Goal: Complete application form

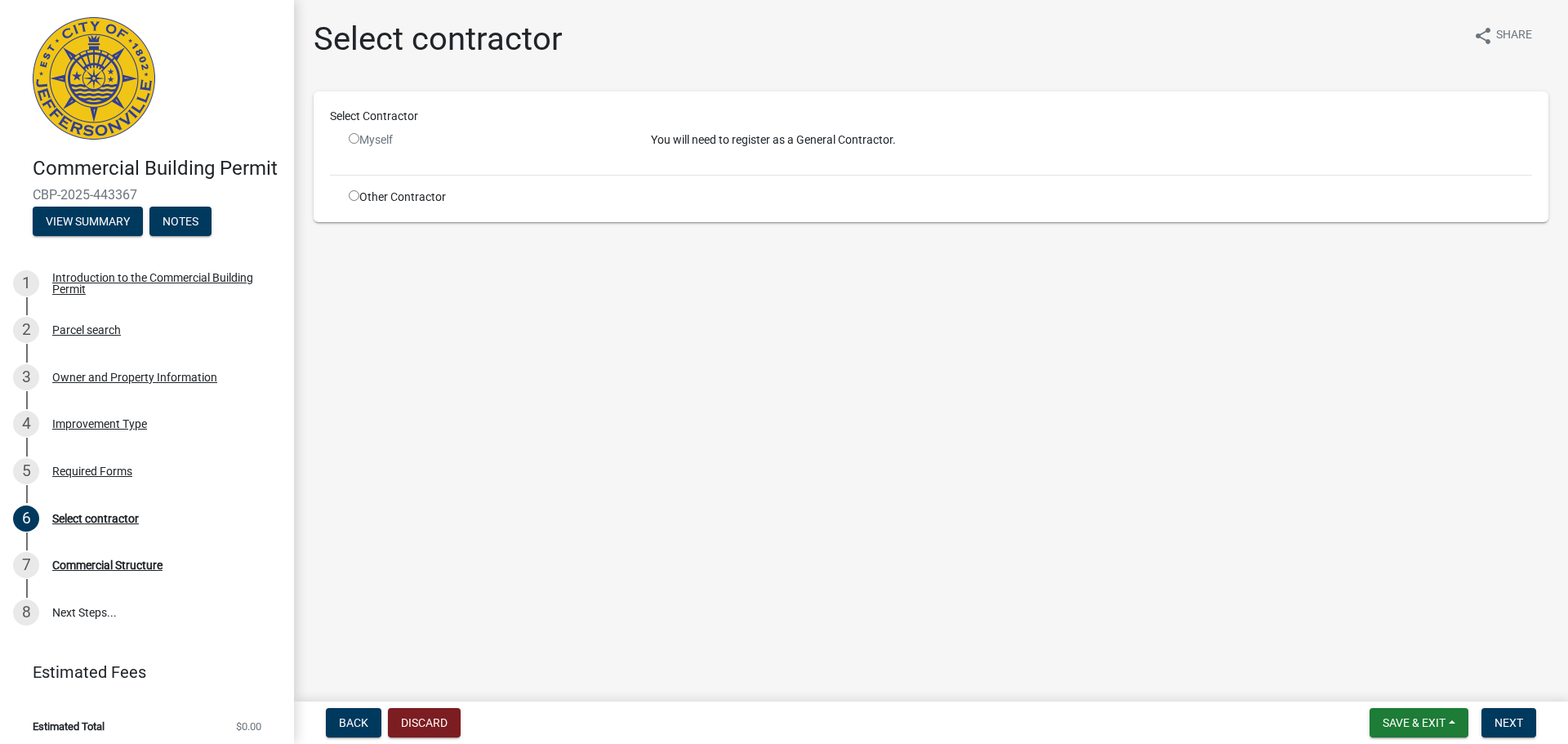
click at [353, 195] on input "radio" at bounding box center [354, 195] width 10 height 10
radio input "true"
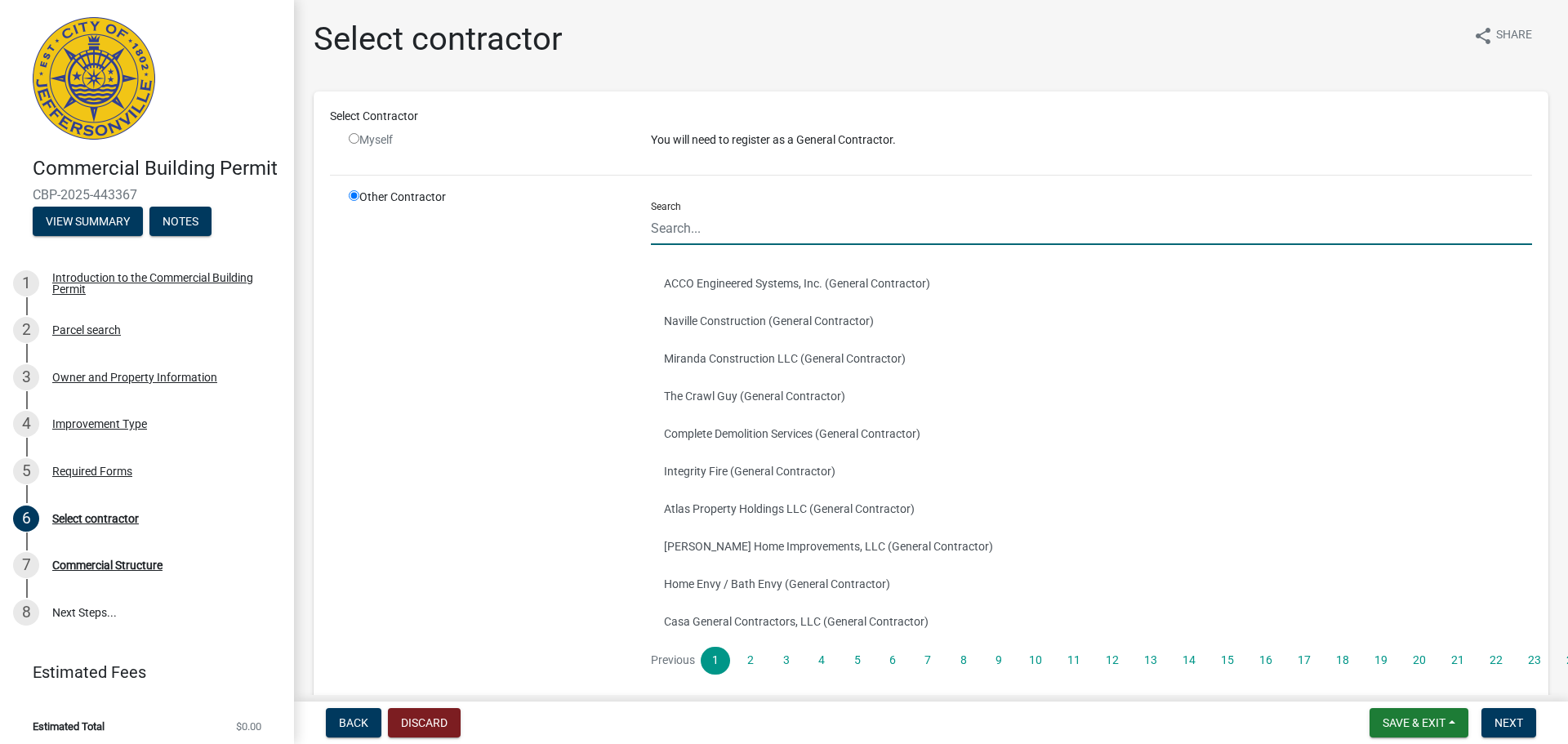
click at [736, 232] on input "Search" at bounding box center [1091, 228] width 881 height 33
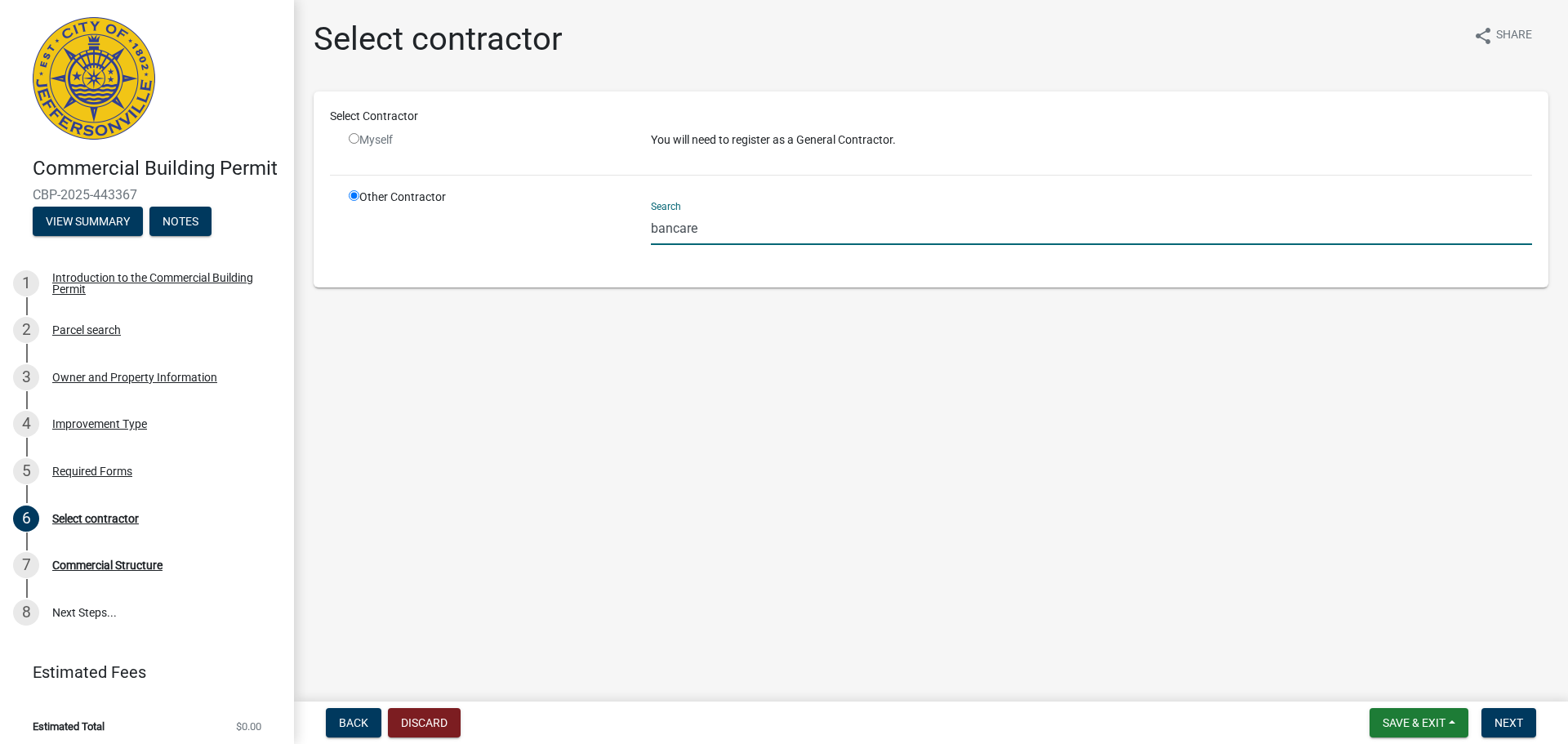
drag, startPoint x: 736, startPoint y: 232, endPoint x: 597, endPoint y: 232, distance: 139.0
click at [597, 232] on div "Other Contractor Search bancare" at bounding box center [940, 229] width 1208 height 83
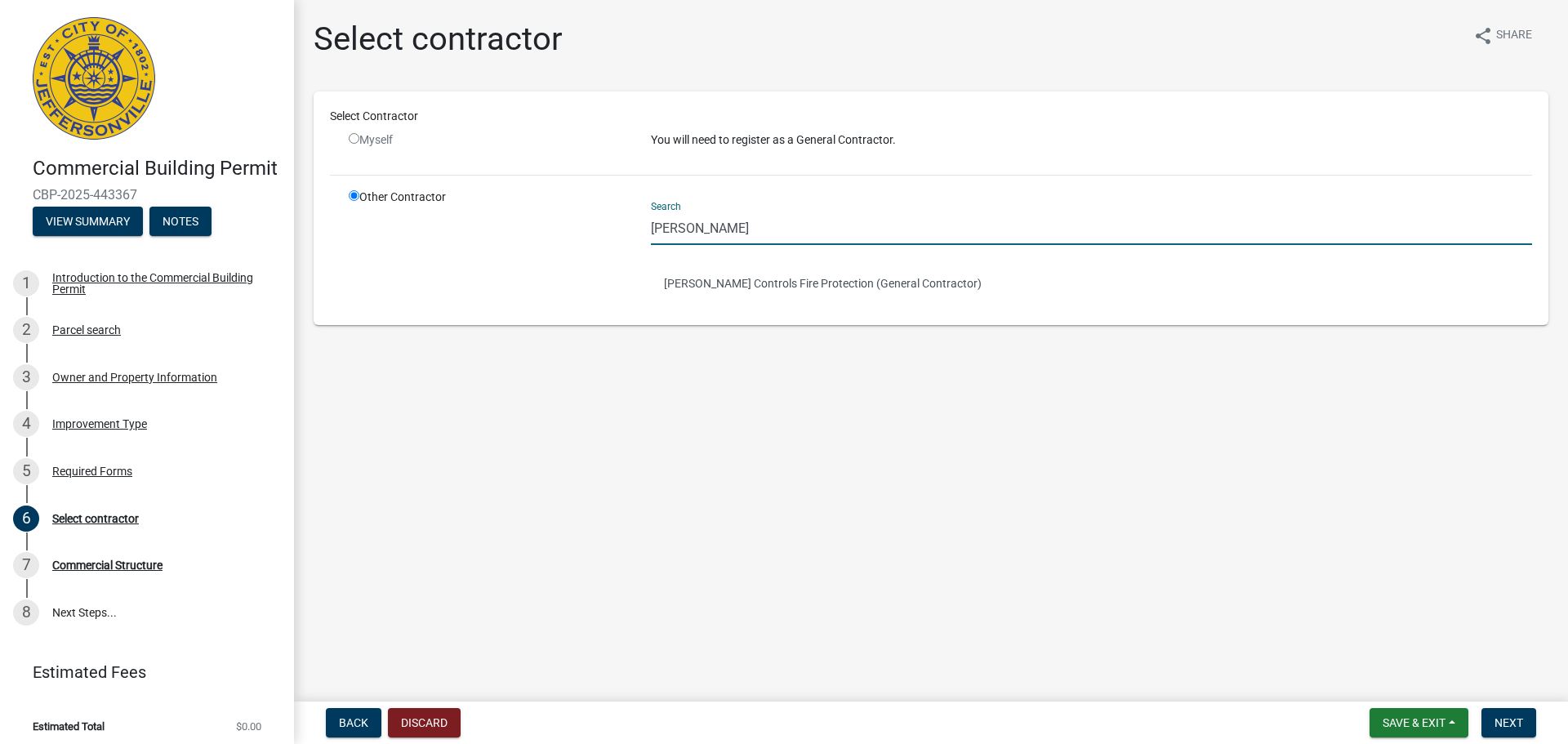
type input "john"
click at [939, 490] on main "Select contractor share Share Select Contractor Myself You will need to registe…" at bounding box center [930, 347] width 1273 height 695
click at [1468, 584] on main "Select contractor share Share Select Contractor Myself You will need to registe…" at bounding box center [930, 347] width 1273 height 695
click at [1406, 705] on nav "Back Discard Save & Exit Save Save & Exit Next" at bounding box center [930, 722] width 1273 height 43
drag, startPoint x: 746, startPoint y: 236, endPoint x: 609, endPoint y: 244, distance: 137.2
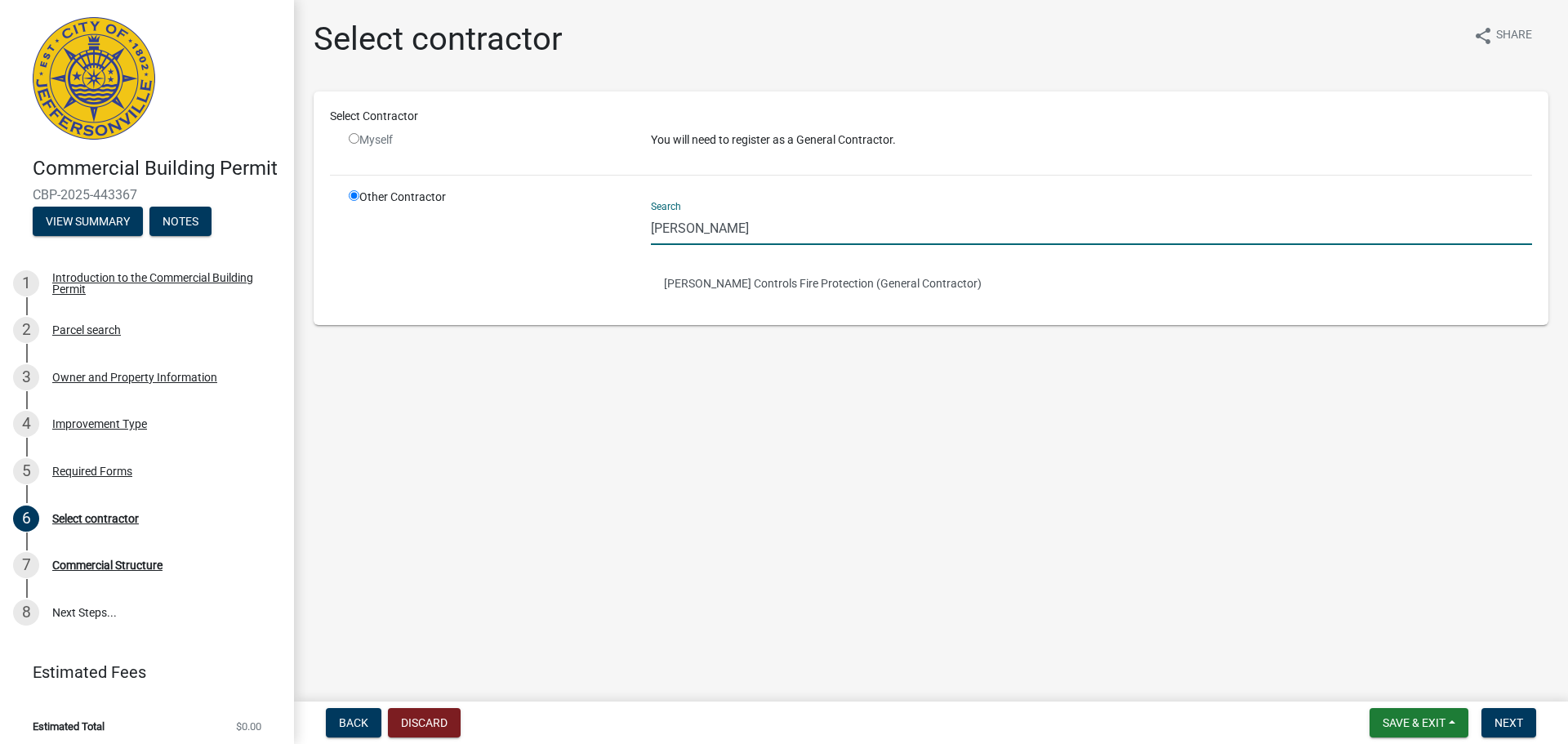
click at [609, 244] on div "Other Contractor Search john Johnson Controls Fire Protection (General Contract…" at bounding box center [940, 248] width 1208 height 120
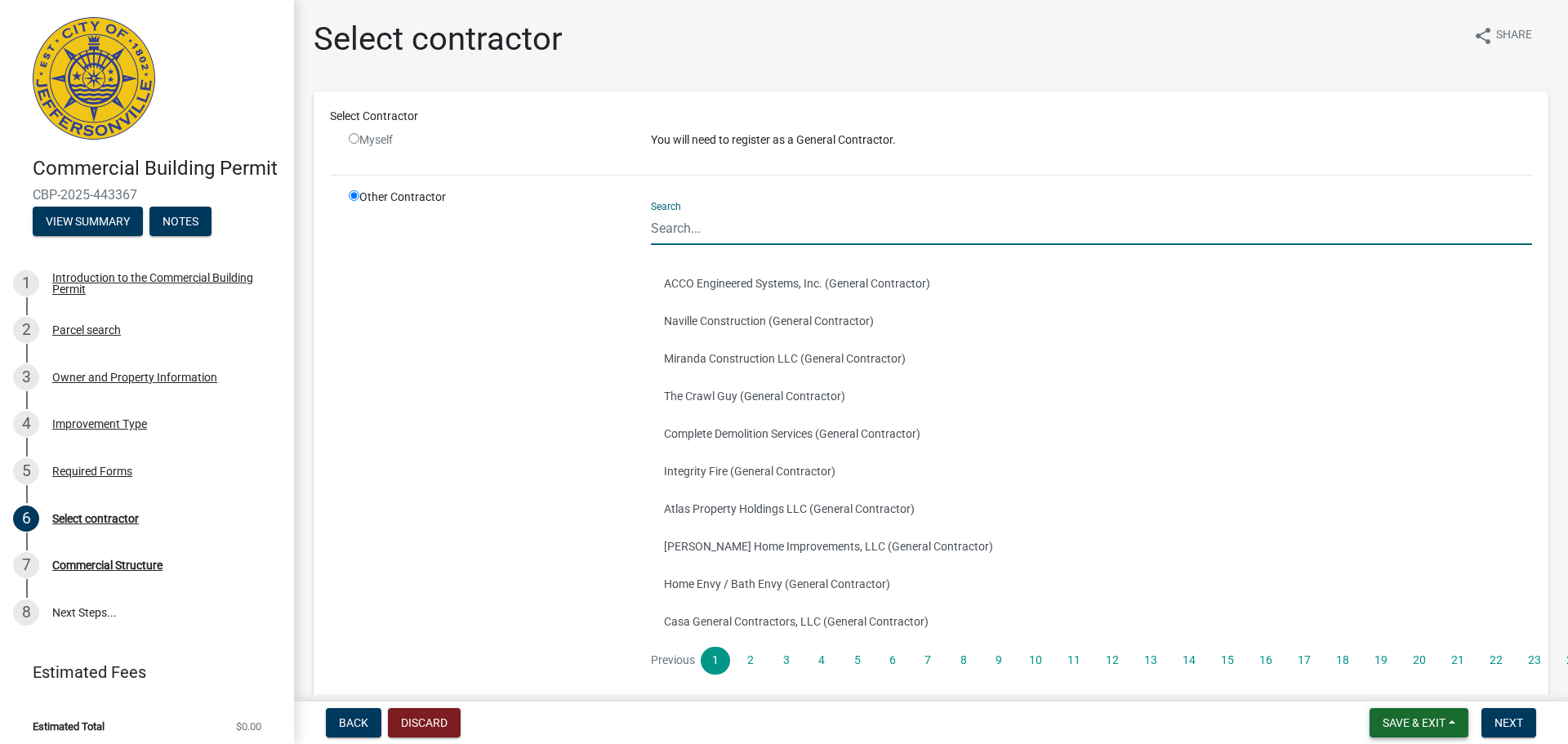
click at [1387, 721] on span "Save & Exit" at bounding box center [1414, 723] width 63 height 13
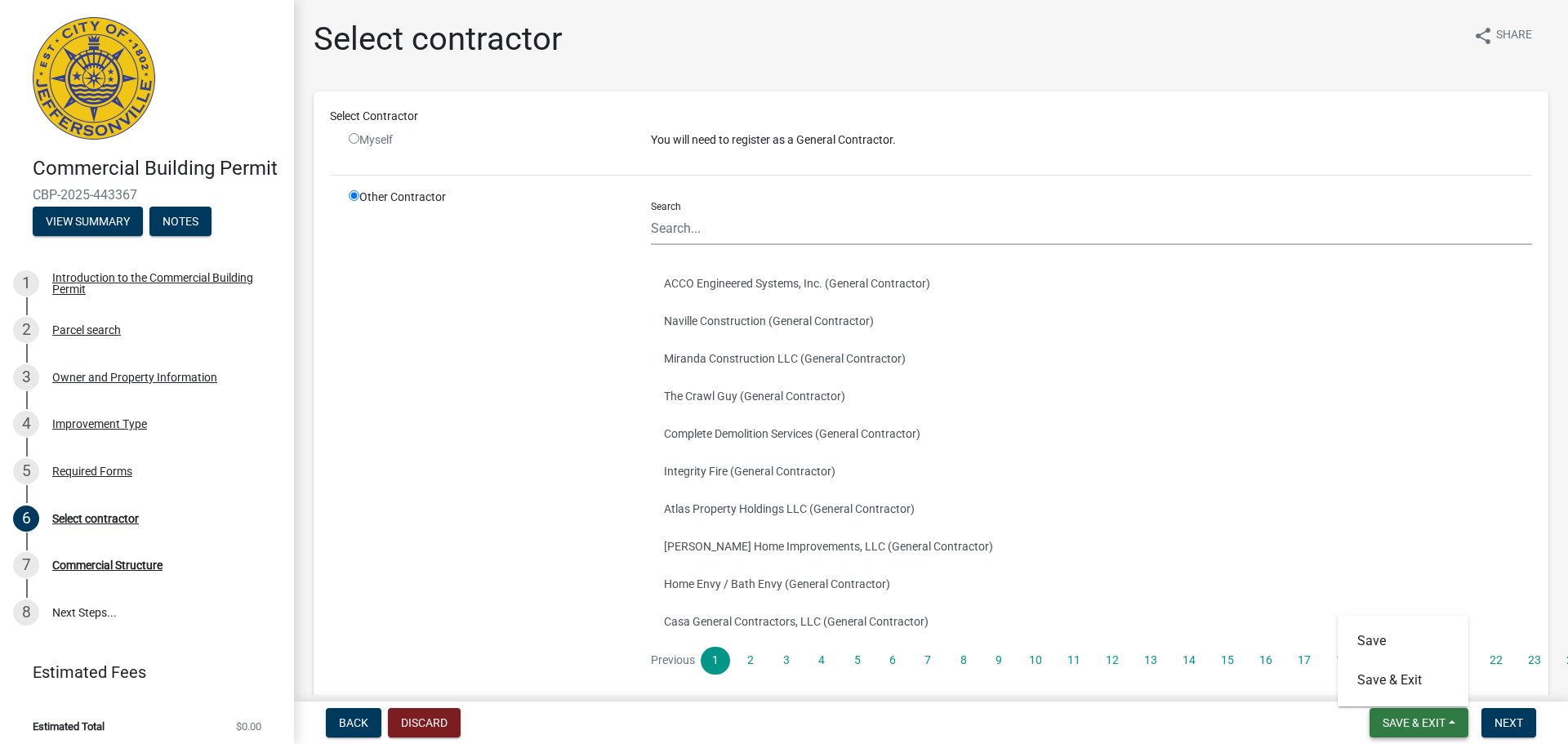
click at [1415, 728] on span "Save & Exit" at bounding box center [1414, 723] width 63 height 13
